Goal: Obtain resource: Obtain resource

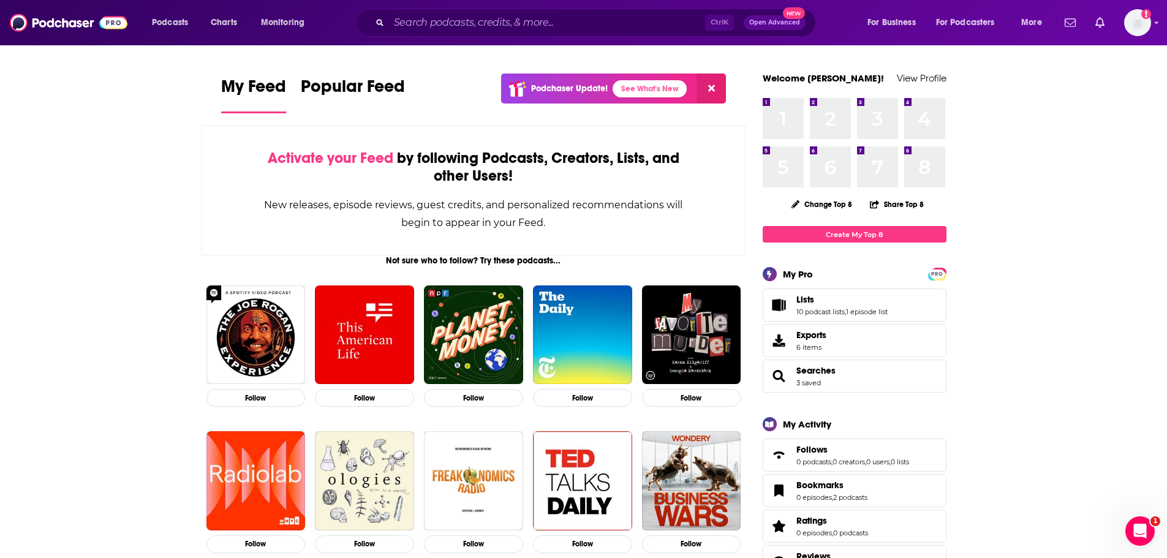
click at [509, 32] on div "Ctrl K Open Advanced New" at bounding box center [585, 23] width 461 height 28
click at [511, 29] on input "Search podcasts, credits, & more..." at bounding box center [547, 23] width 316 height 20
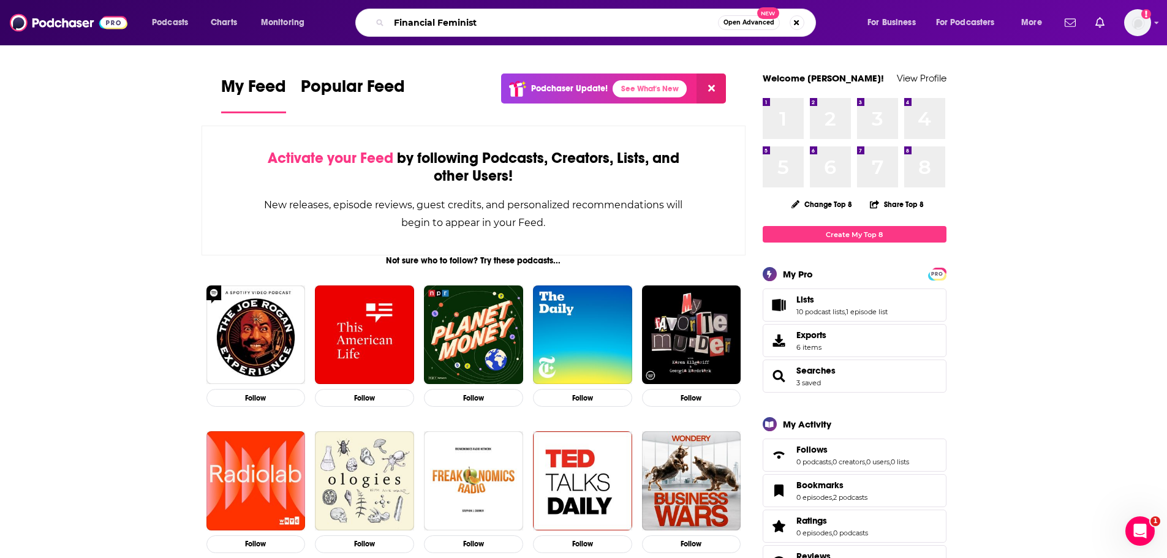
type input "Financial Feminist"
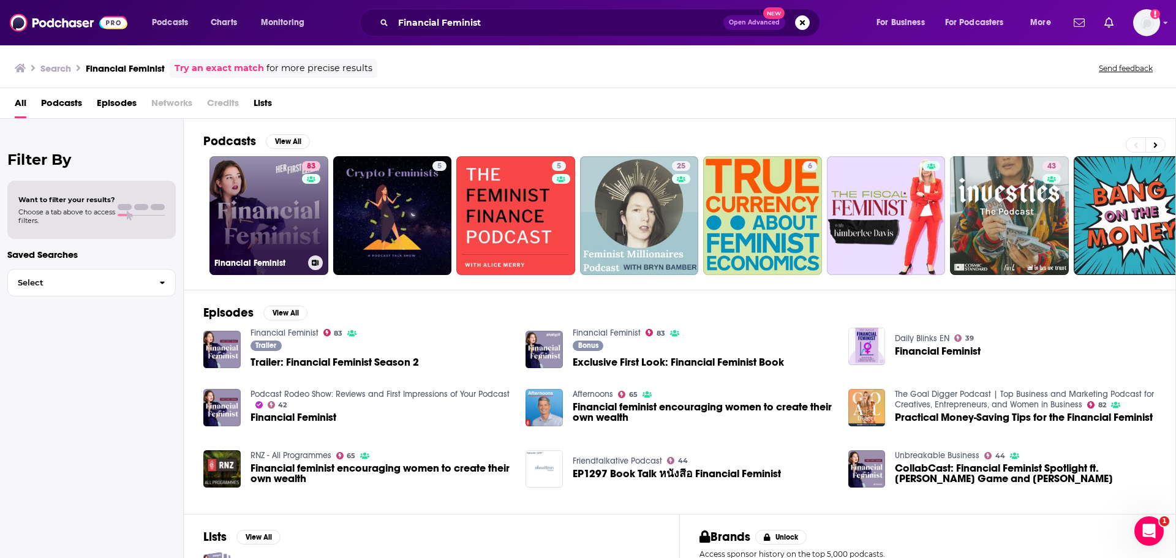
click at [269, 197] on link "83 Financial Feminist" at bounding box center [268, 215] width 119 height 119
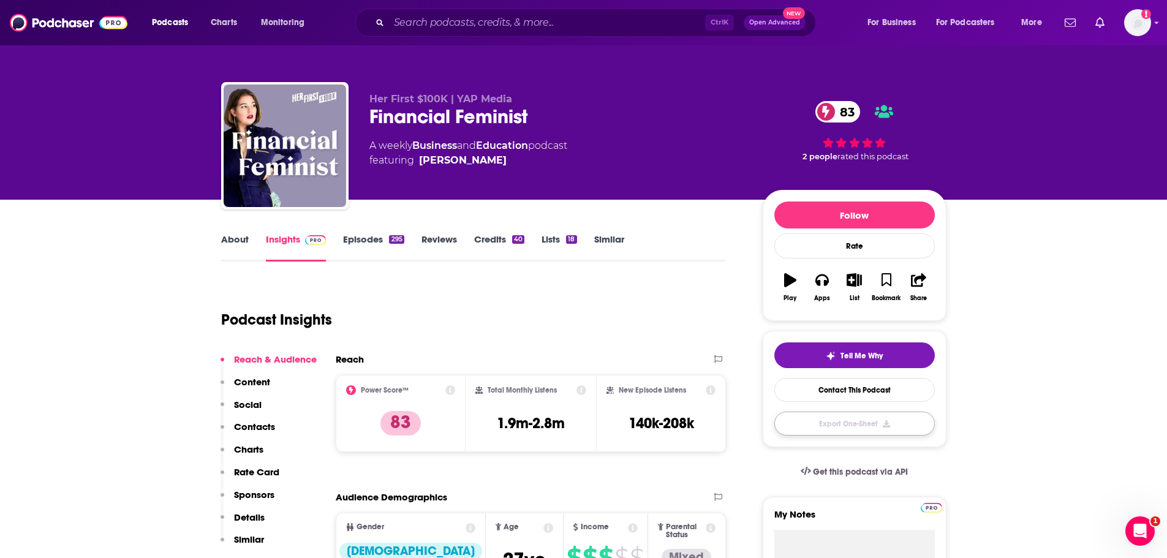
click at [872, 424] on button "Export One-Sheet" at bounding box center [854, 424] width 160 height 24
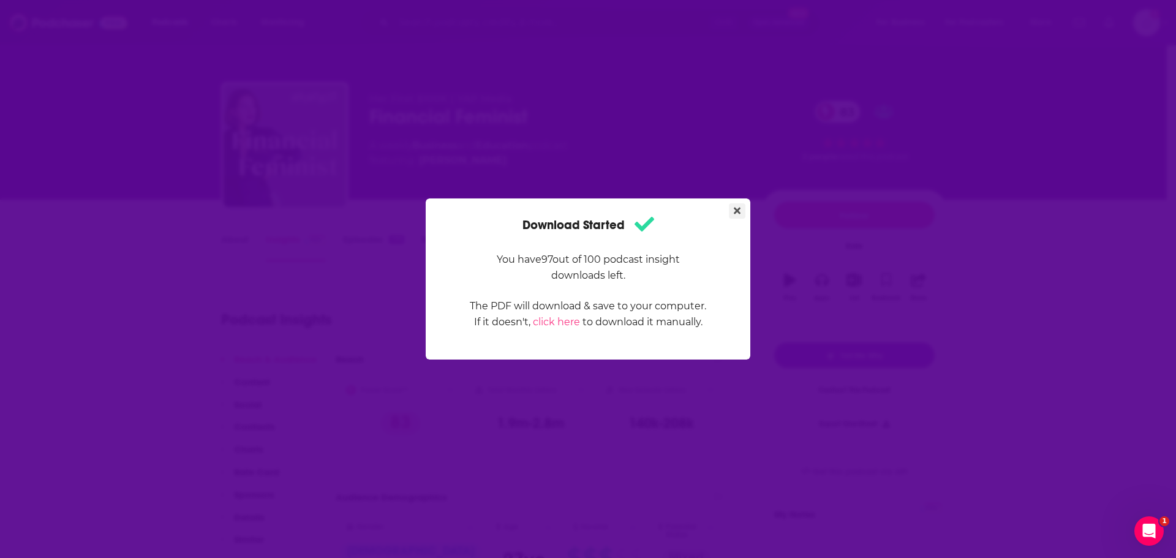
click at [735, 217] on button "Close" at bounding box center [737, 210] width 17 height 15
